Goal: Obtain resource: Download file/media

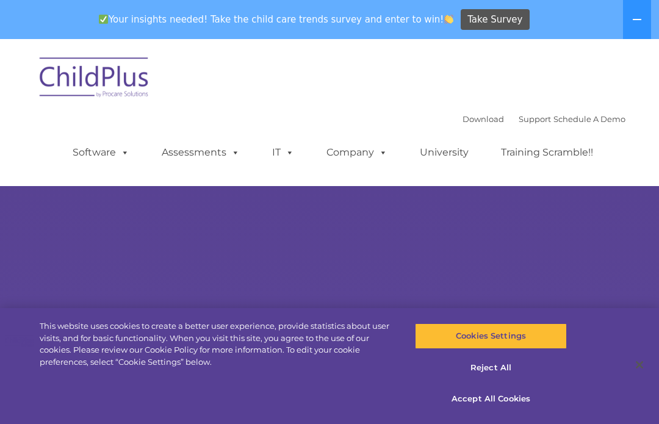
select select "MEDIUM"
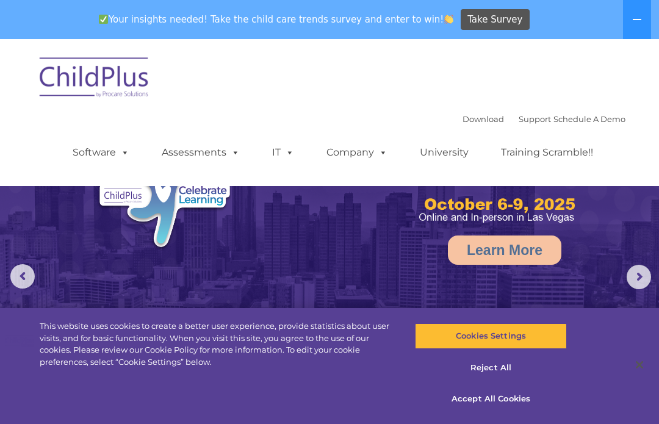
click at [477, 112] on div "Download Support | Schedule A Demo " at bounding box center [544, 119] width 163 height 18
click at [471, 118] on link "Download" at bounding box center [484, 119] width 42 height 10
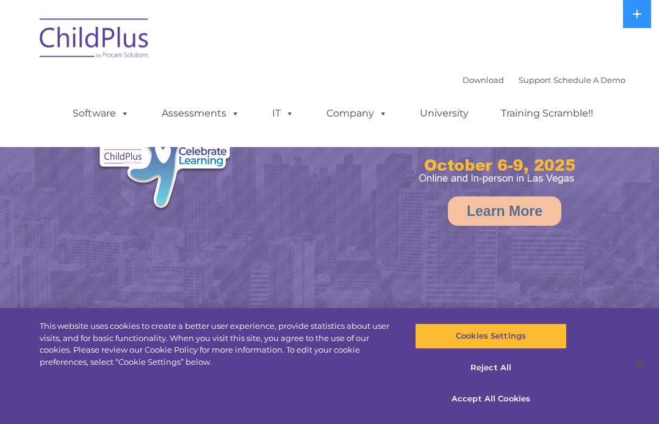
select select "MEDIUM"
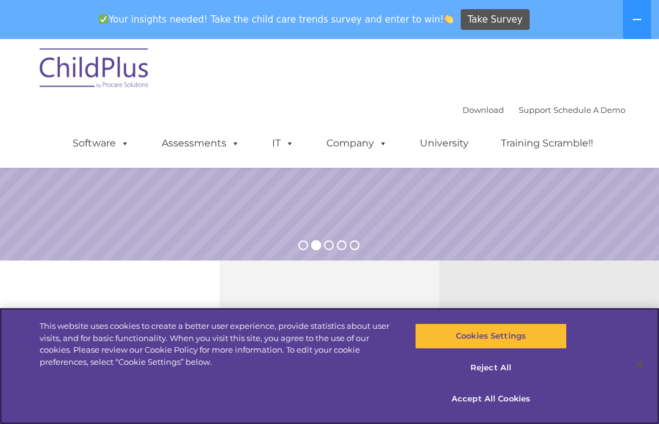
scroll to position [249, 0]
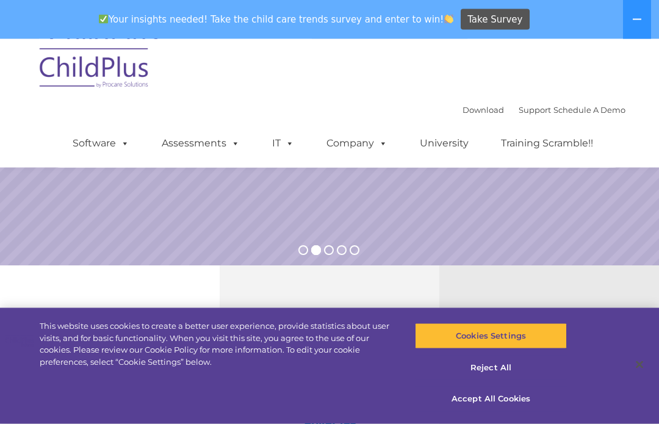
click at [466, 109] on link "Download" at bounding box center [484, 110] width 42 height 10
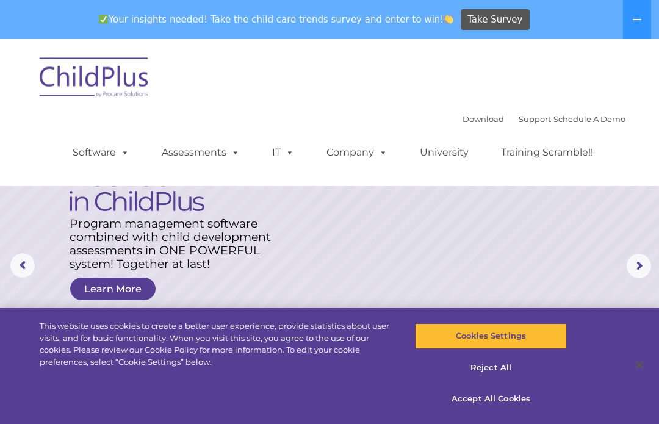
scroll to position [0, 0]
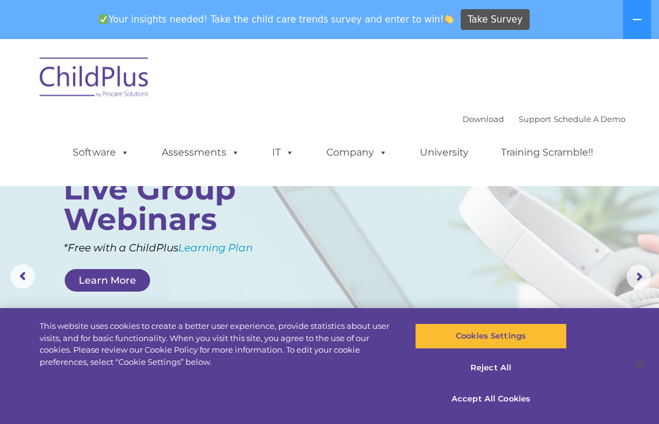
click at [527, 149] on link "Training Scramble!!" at bounding box center [547, 152] width 117 height 24
click at [624, 15] on button at bounding box center [637, 19] width 28 height 39
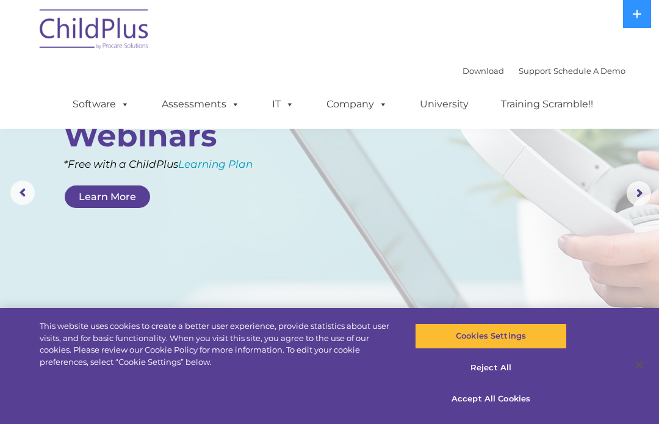
scroll to position [38, 0]
